Goal: Information Seeking & Learning: Compare options

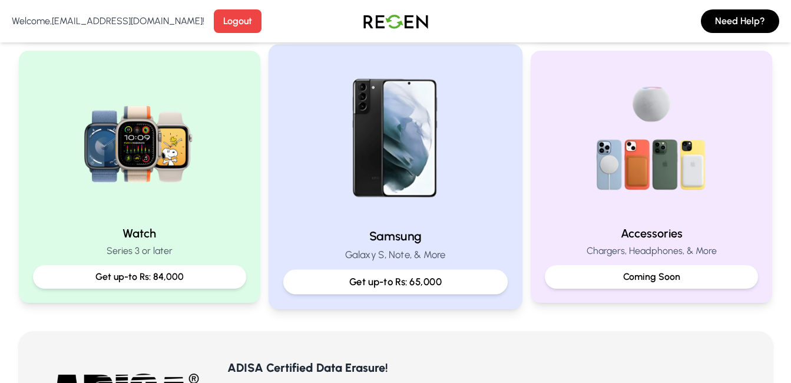
scroll to position [550, 0]
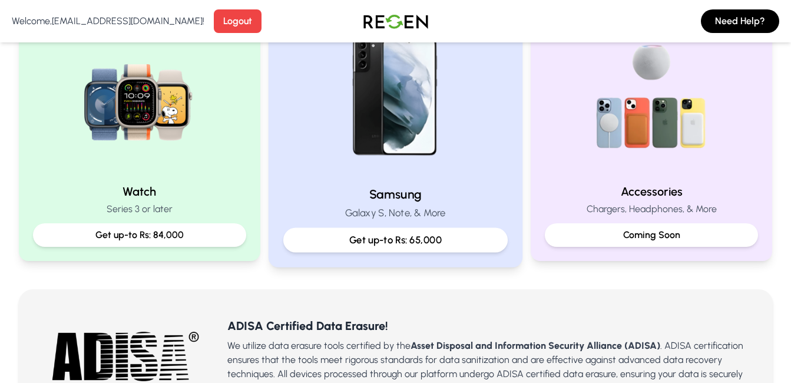
click at [441, 242] on p "Get up-to Rs: 65,000" at bounding box center [395, 240] width 204 height 15
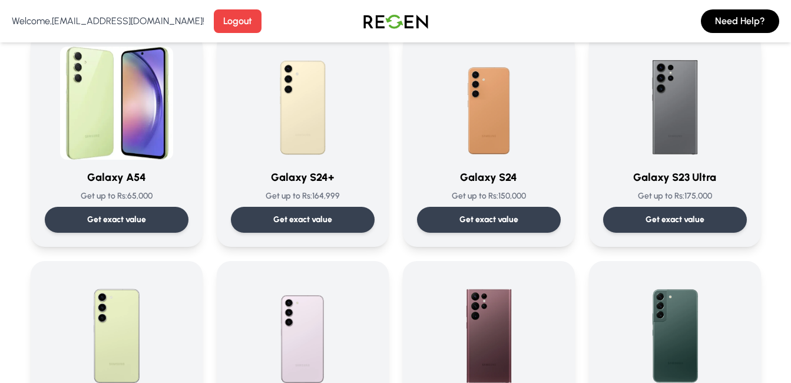
scroll to position [137, 0]
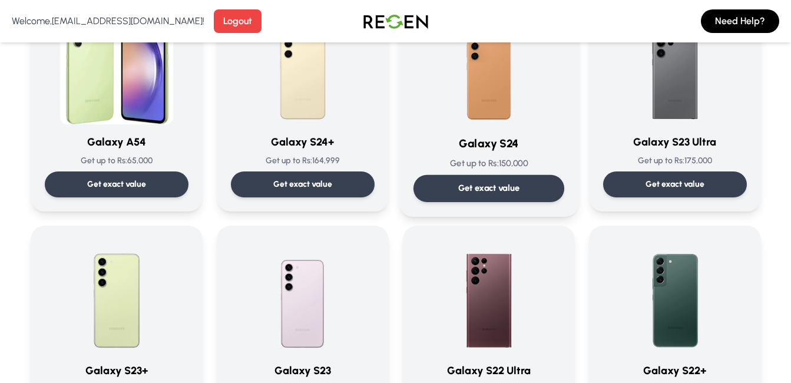
click at [461, 115] on img at bounding box center [489, 65] width 119 height 119
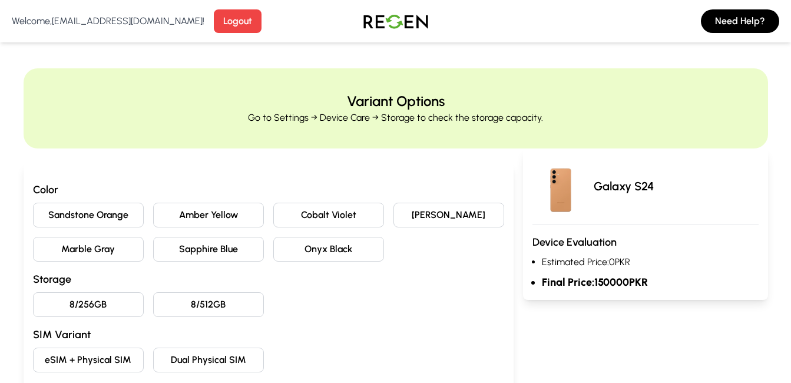
click at [209, 351] on button "Dual Physical SIM" at bounding box center [208, 360] width 111 height 25
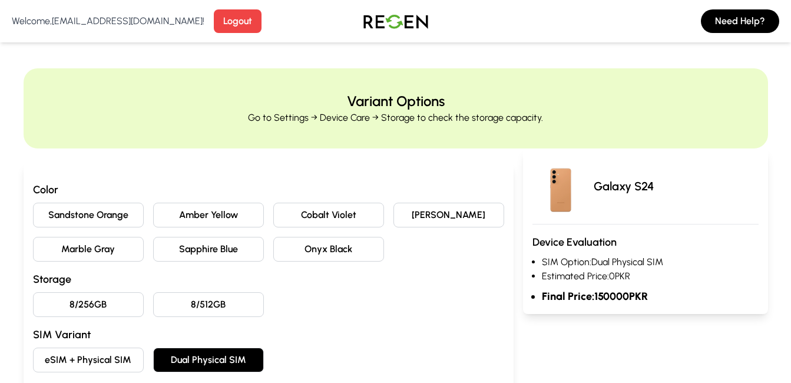
click at [225, 302] on button "8/512GB" at bounding box center [208, 304] width 111 height 25
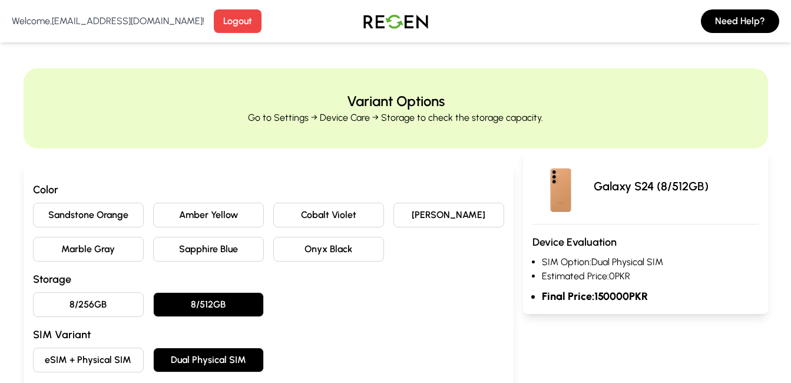
click at [236, 247] on button "Sapphire Blue" at bounding box center [208, 249] width 111 height 25
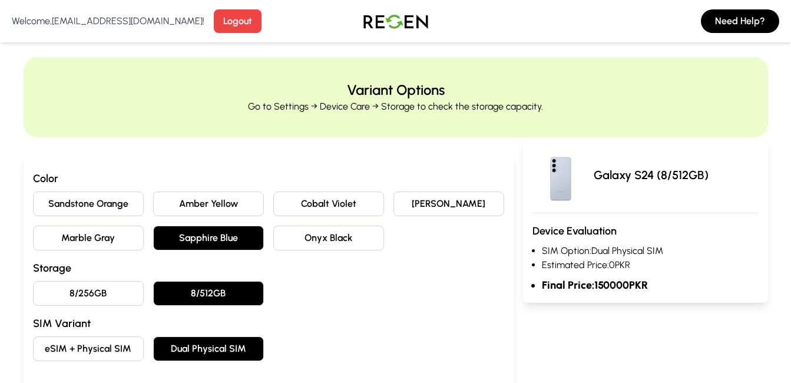
scroll to position [275, 0]
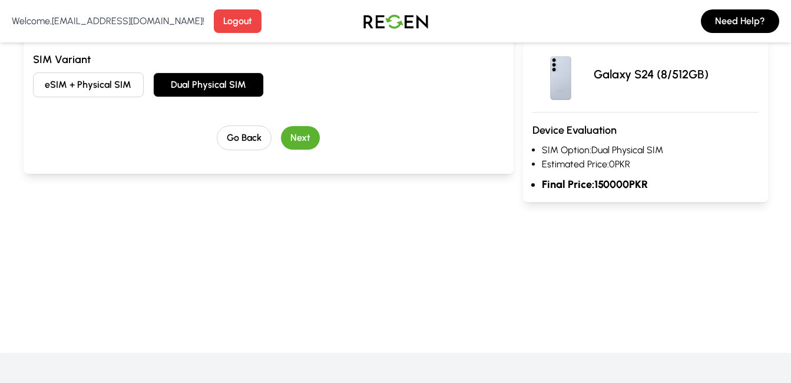
click at [302, 137] on button "Next" at bounding box center [300, 138] width 39 height 24
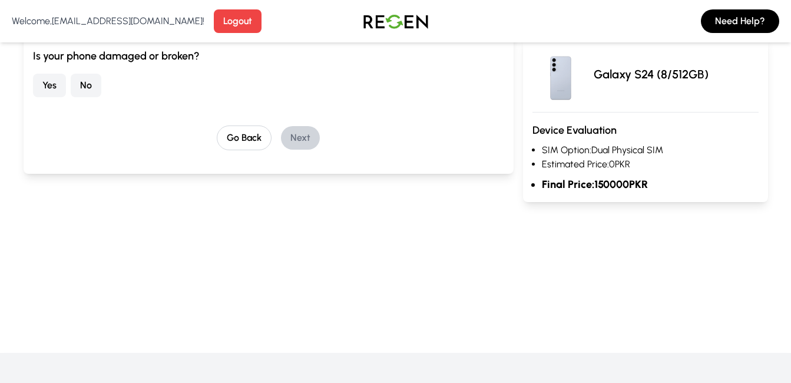
scroll to position [0, 0]
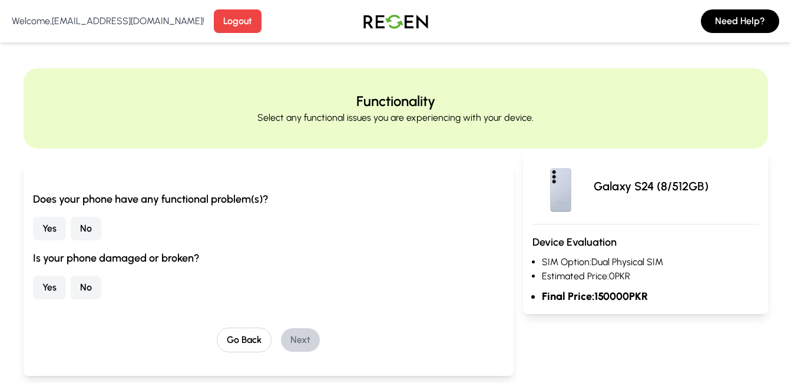
click at [50, 233] on button "Yes" at bounding box center [49, 229] width 33 height 24
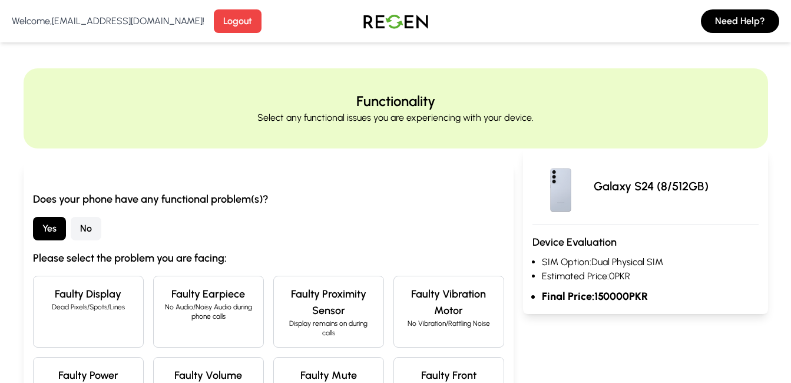
click at [82, 222] on button "No" at bounding box center [86, 229] width 31 height 24
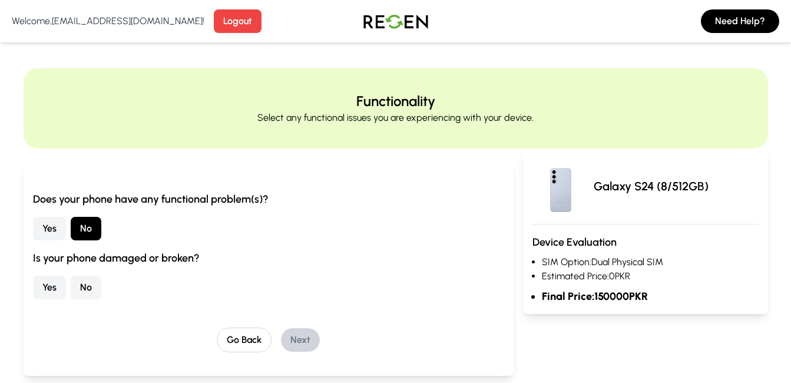
click at [61, 283] on button "Yes" at bounding box center [49, 288] width 33 height 24
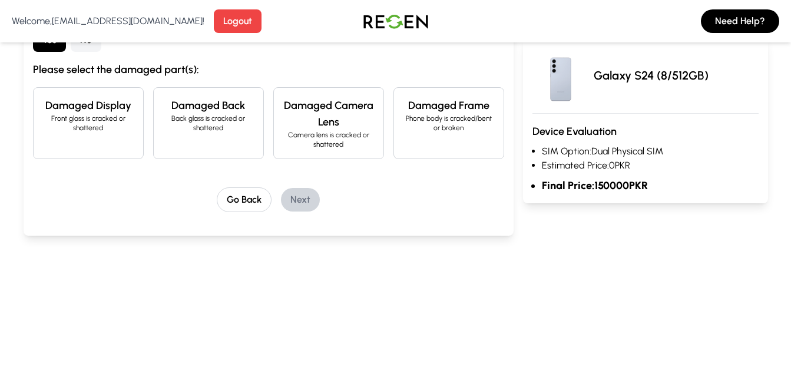
scroll to position [137, 0]
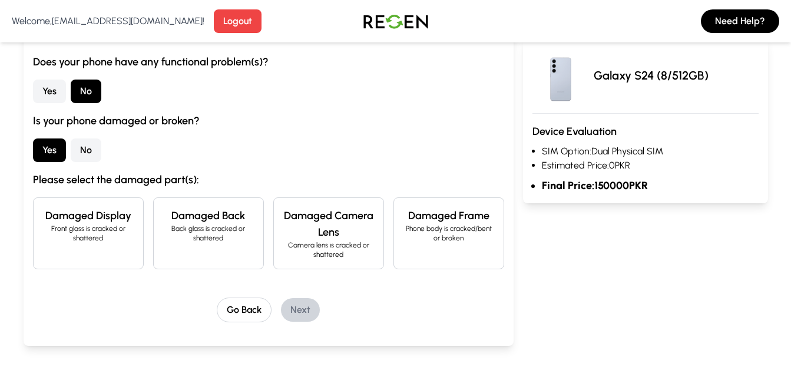
click at [64, 95] on button "Yes" at bounding box center [49, 92] width 33 height 24
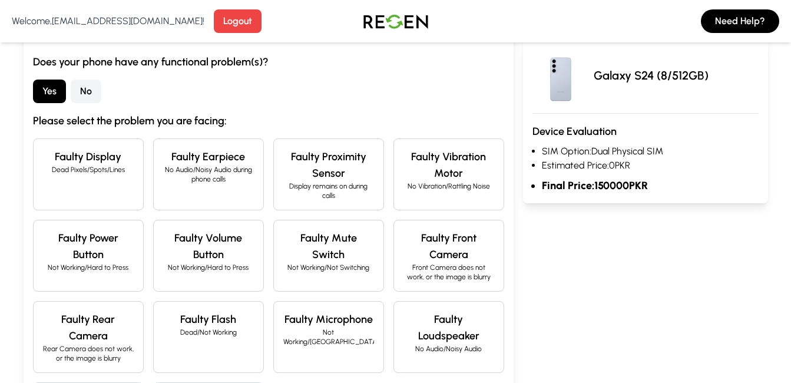
click at [80, 97] on button "No" at bounding box center [86, 92] width 31 height 24
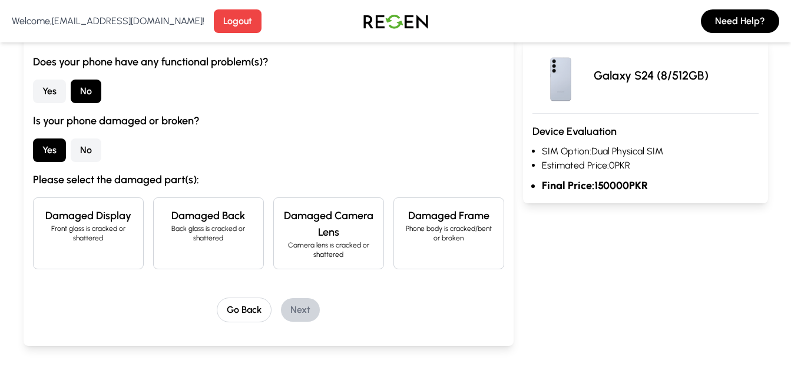
click at [85, 151] on button "No" at bounding box center [86, 150] width 31 height 24
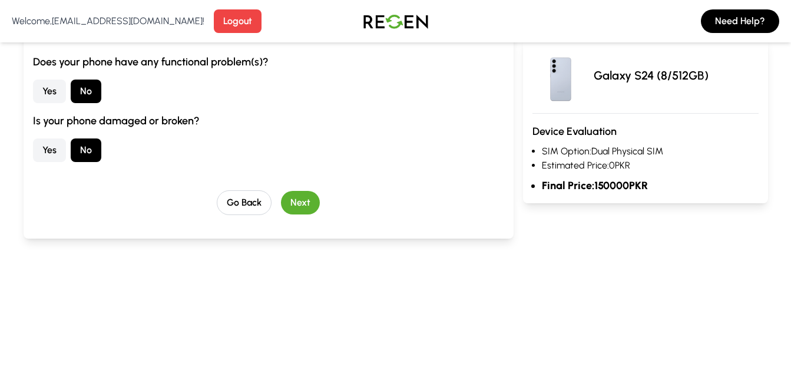
click at [308, 204] on button "Next" at bounding box center [300, 203] width 39 height 24
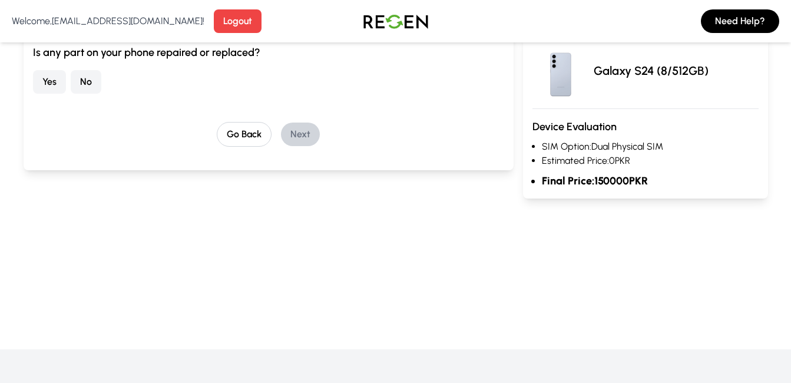
click at [45, 86] on button "Yes" at bounding box center [49, 82] width 33 height 24
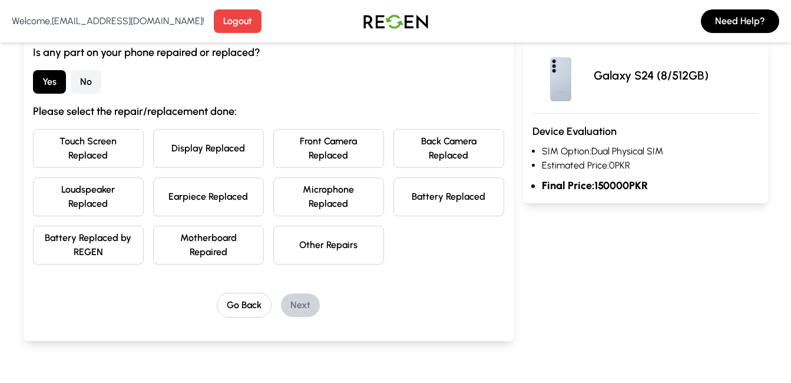
click at [88, 85] on button "No" at bounding box center [86, 82] width 31 height 24
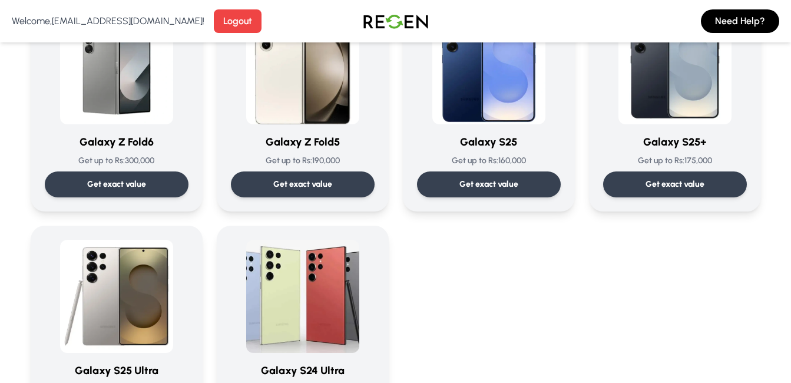
scroll to position [1810, 0]
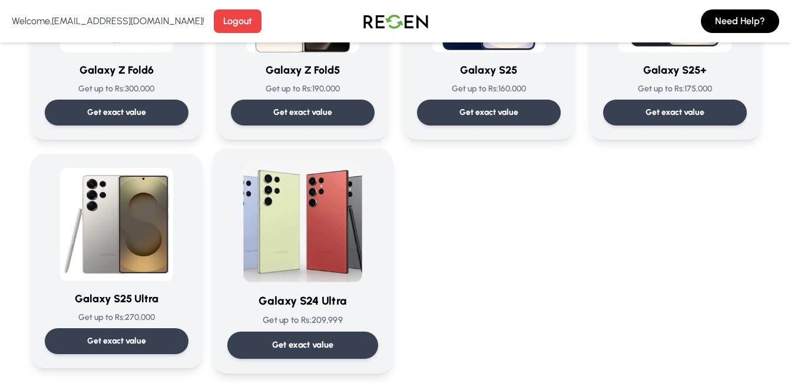
click at [342, 250] on img at bounding box center [302, 222] width 119 height 119
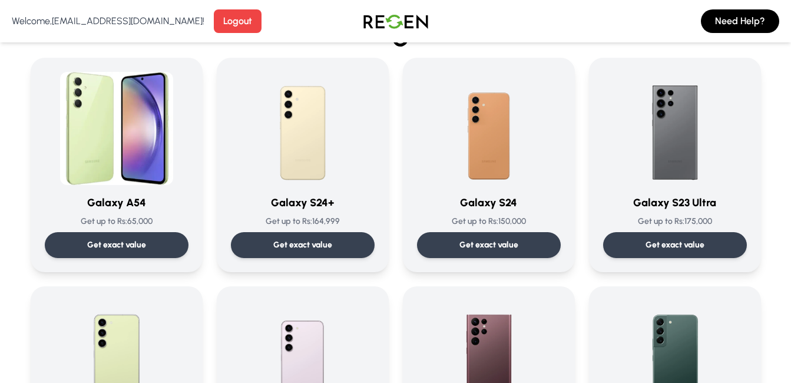
scroll to position [48, 0]
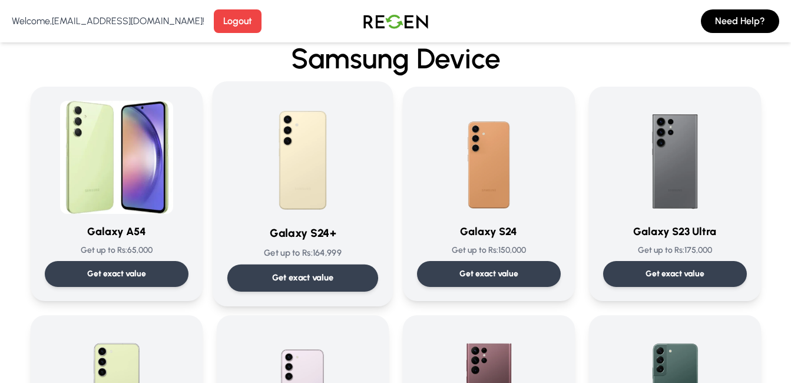
click at [270, 197] on img at bounding box center [302, 155] width 119 height 119
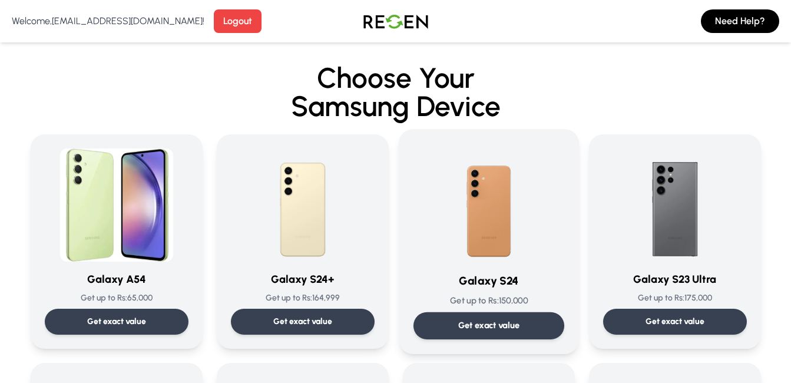
click at [472, 266] on div "Galaxy S24 Get up to Rs: 150,000 Get exact value" at bounding box center [488, 242] width 151 height 196
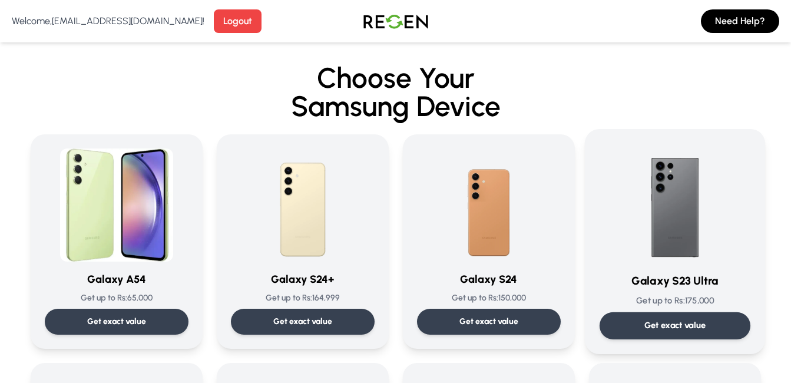
click at [704, 249] on img at bounding box center [675, 203] width 119 height 119
click at [697, 263] on div "Galaxy S23 Ultra Get up to Rs: 175,000 Get exact value" at bounding box center [674, 242] width 151 height 196
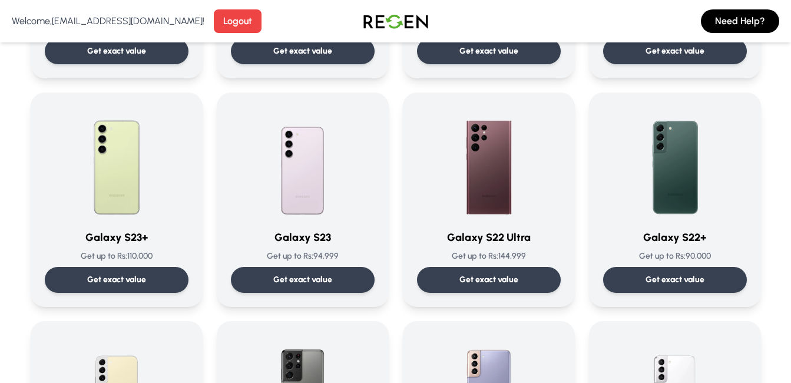
scroll to position [266, 0]
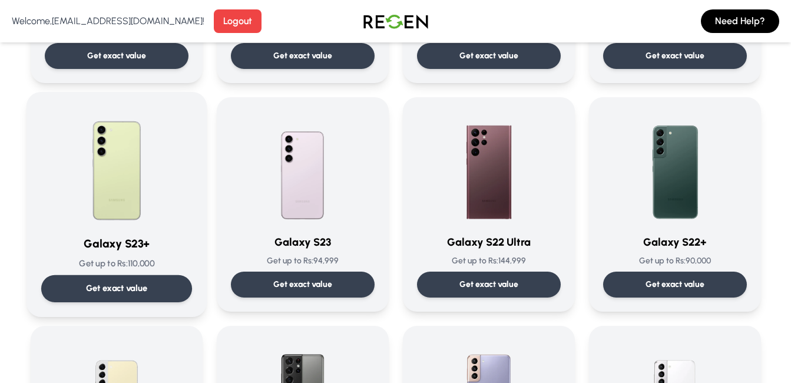
click at [107, 203] on img at bounding box center [116, 166] width 119 height 119
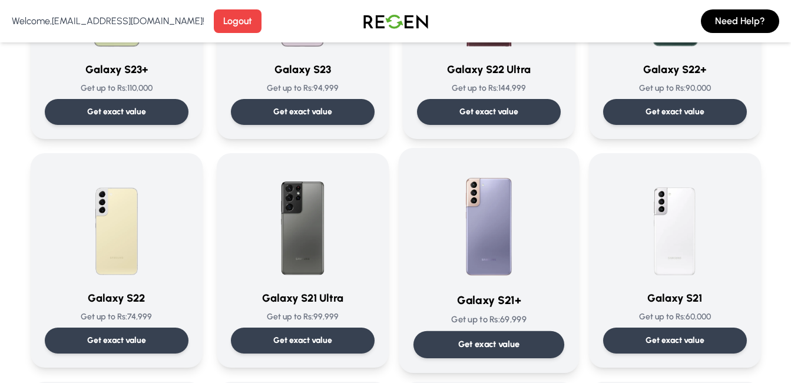
scroll to position [413, 0]
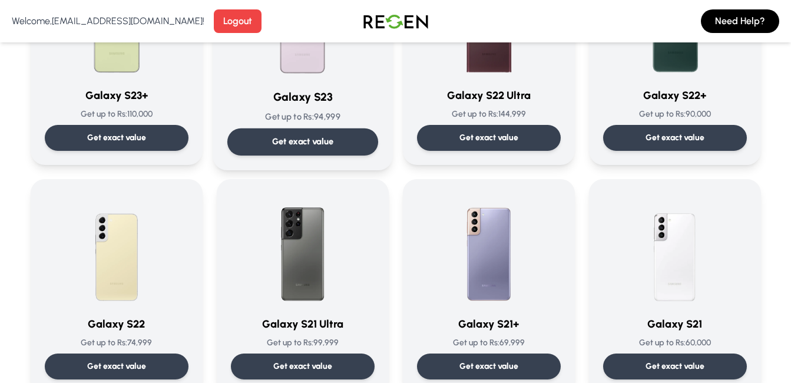
click at [332, 113] on p "Get up to Rs: 94,999" at bounding box center [302, 117] width 151 height 12
